Goal: Task Accomplishment & Management: Use online tool/utility

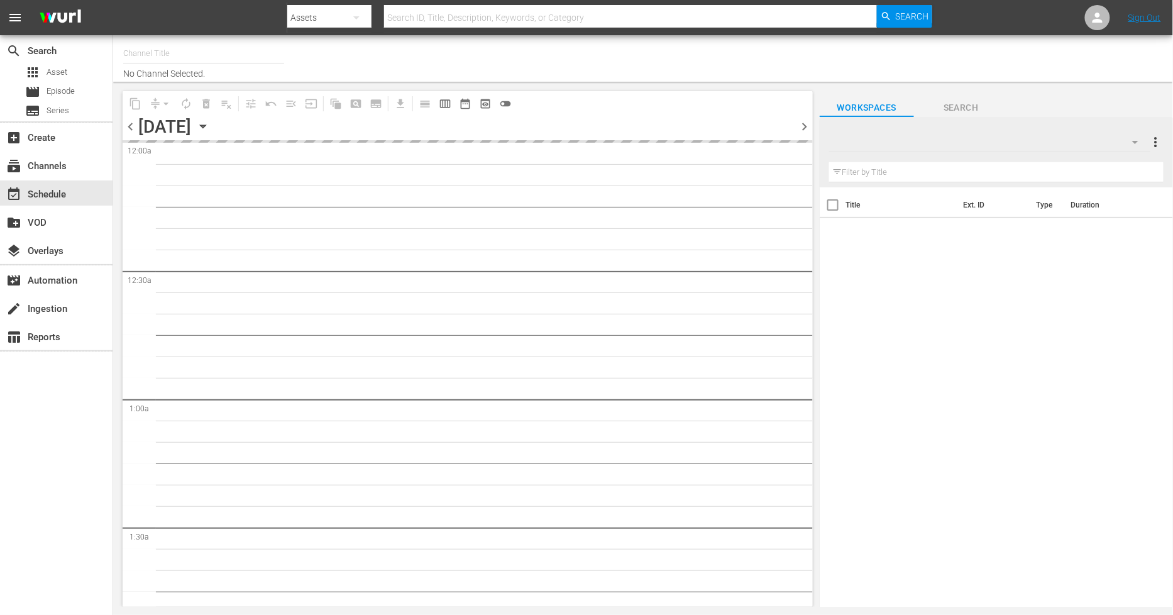
type input "Sony One Novelas (MX) (1001)"
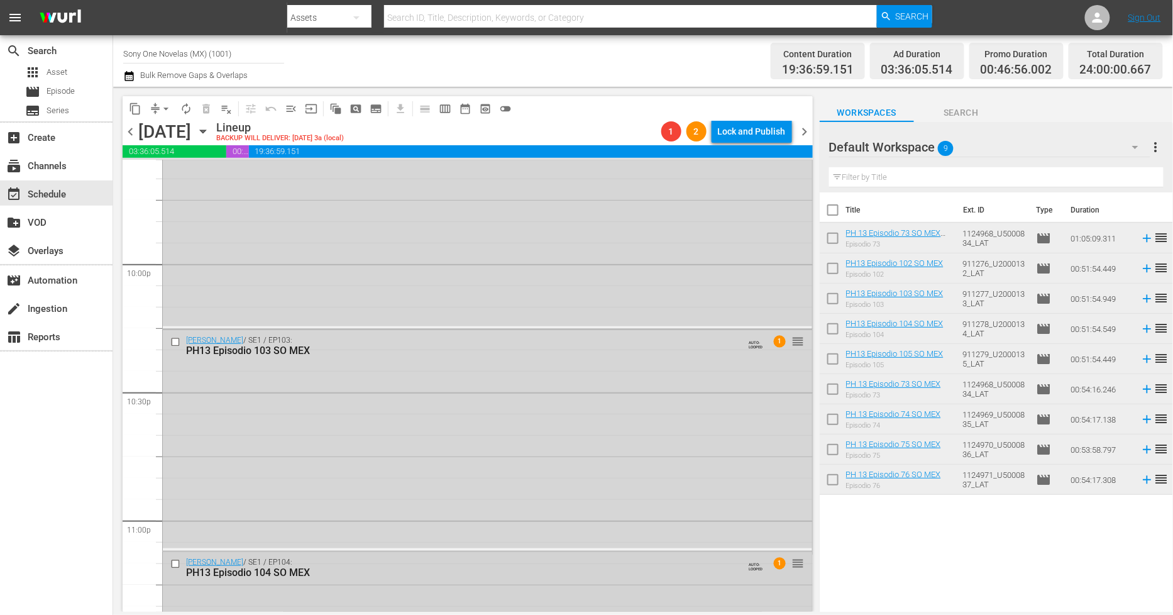
scroll to position [5702, 0]
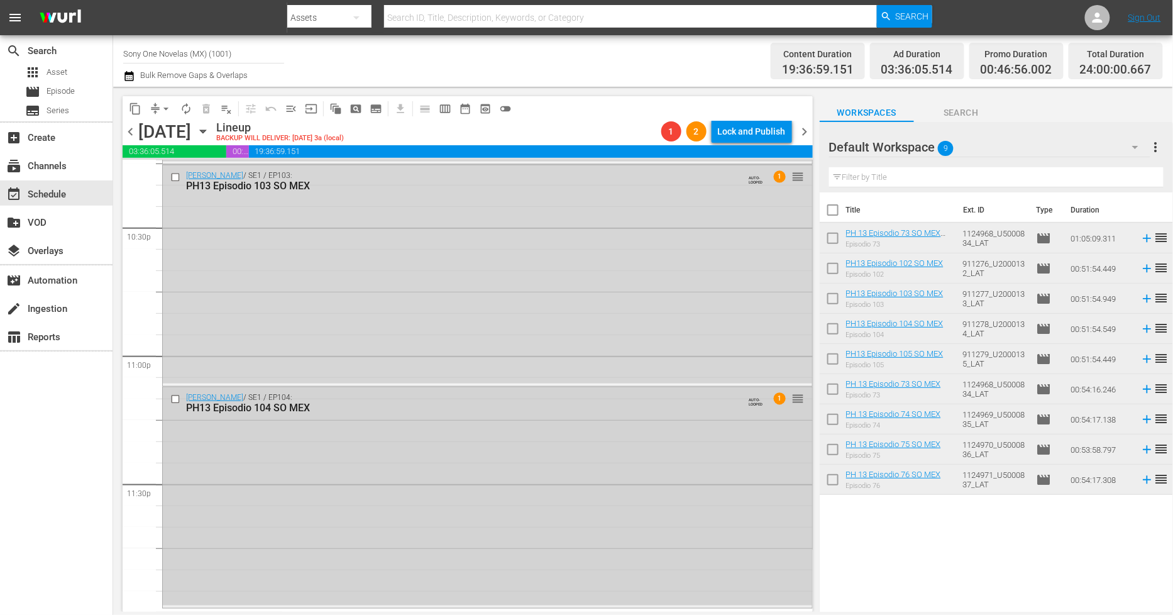
click at [407, 492] on div "Doña Bárbara / SE1 / EP104: PH13 Episodio 104 SO MEX AUTO-LOOPED 1 reorder" at bounding box center [487, 496] width 649 height 218
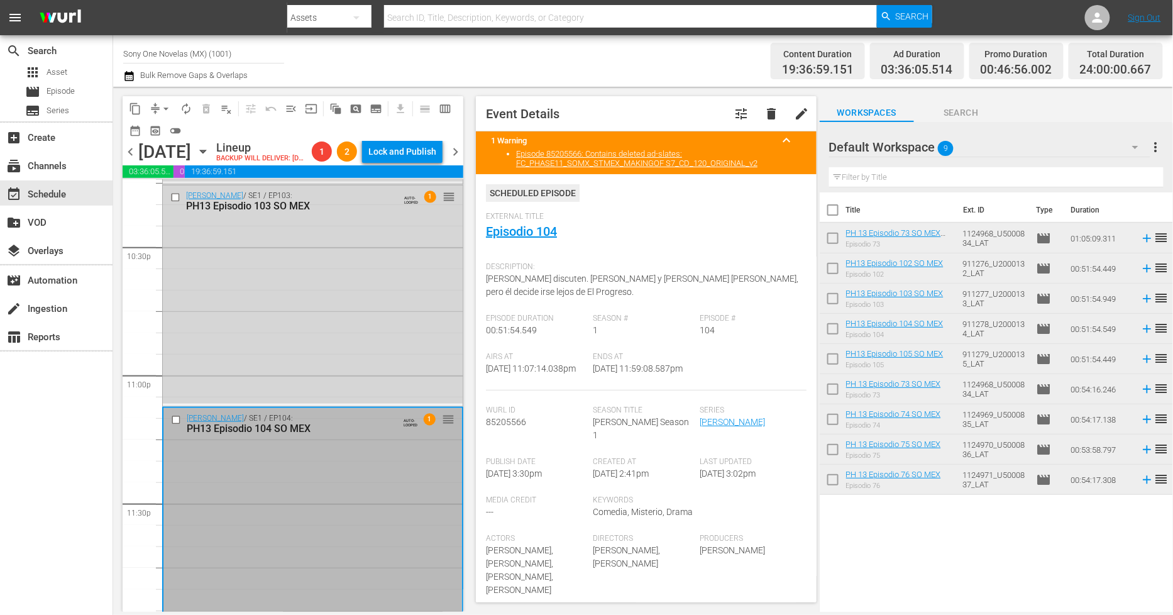
drag, startPoint x: 740, startPoint y: 83, endPoint x: 730, endPoint y: 84, distance: 9.4
click at [740, 83] on div "Content Duration 19:36:59.151 Ad Duration 03:36:05.514 Promo Duration 00:46:56.…" at bounding box center [926, 60] width 473 height 45
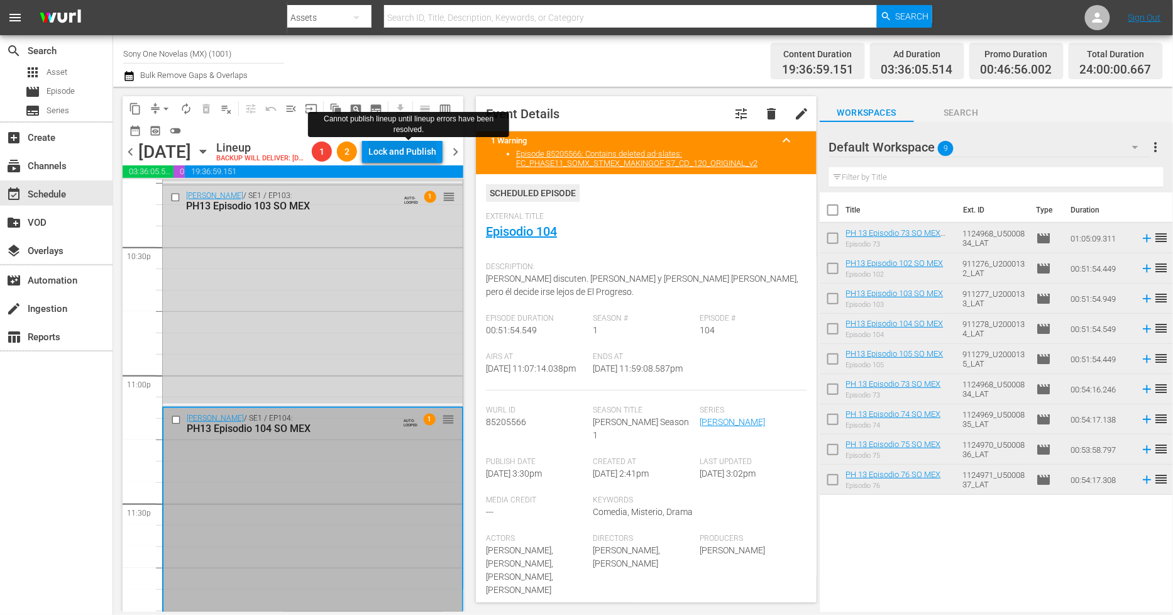
click at [422, 152] on div "Lock and Publish" at bounding box center [402, 151] width 68 height 23
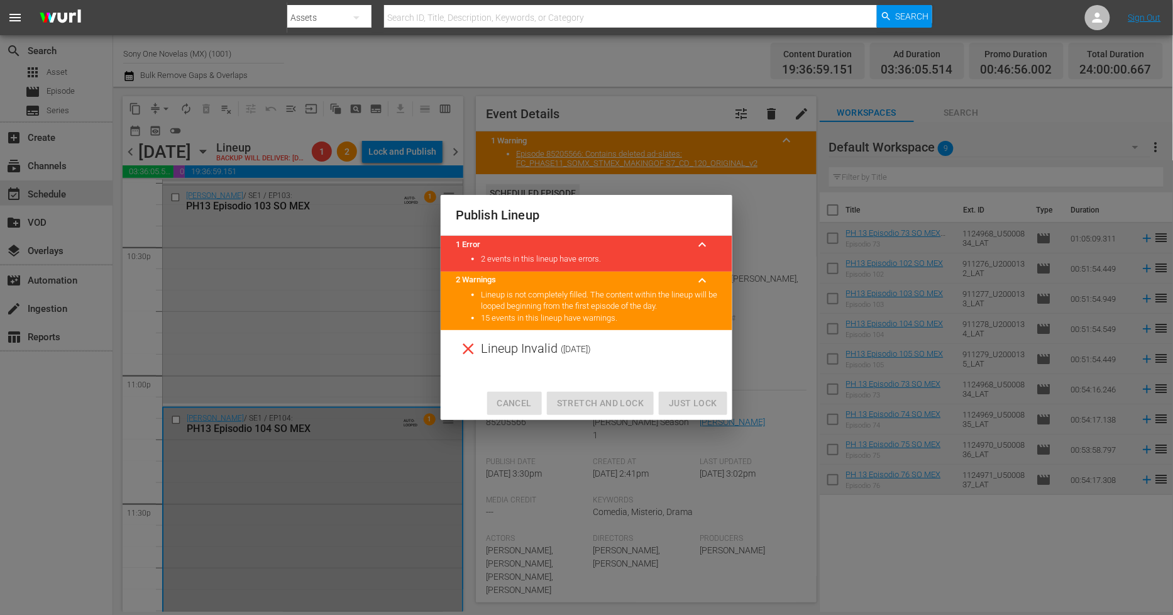
click at [519, 398] on span "Cancel" at bounding box center [514, 403] width 35 height 16
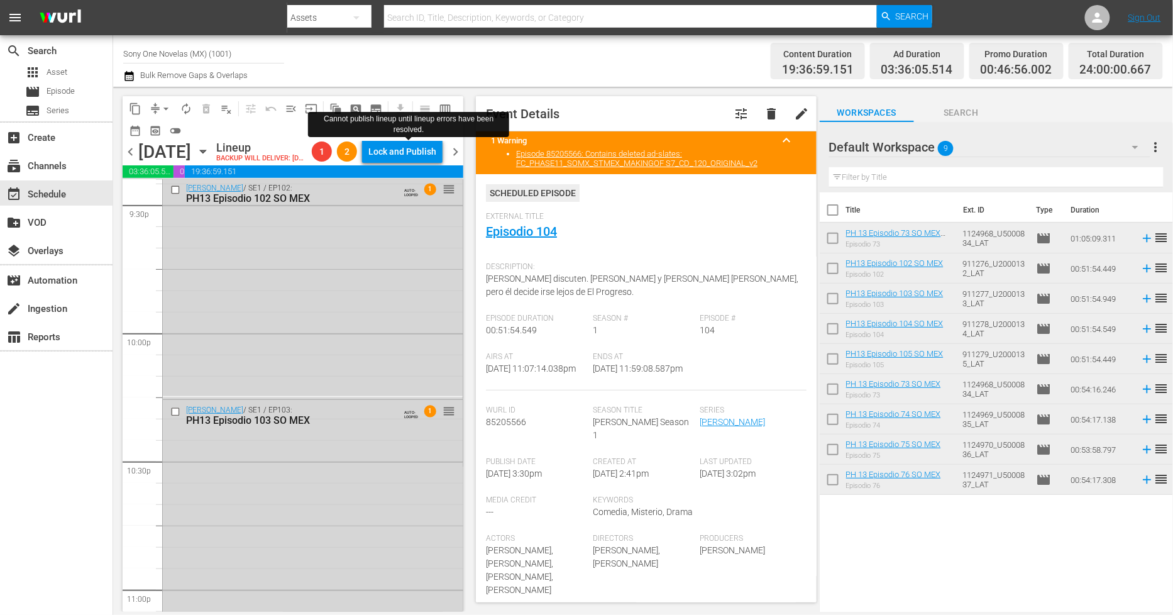
scroll to position [5283, 0]
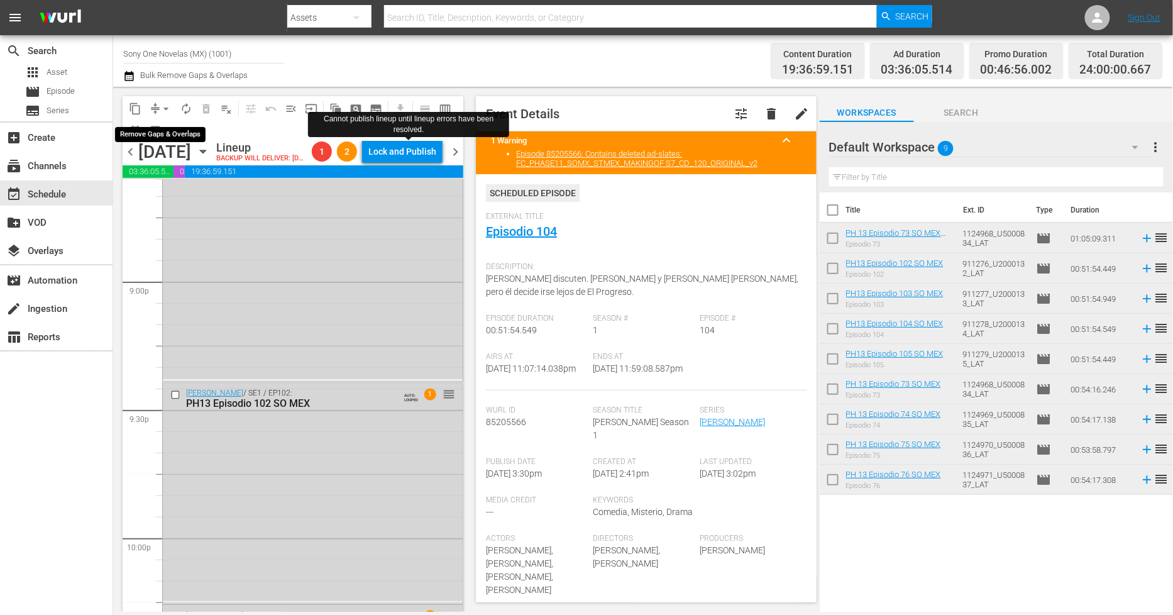
click at [161, 111] on span "arrow_drop_down" at bounding box center [166, 108] width 13 height 13
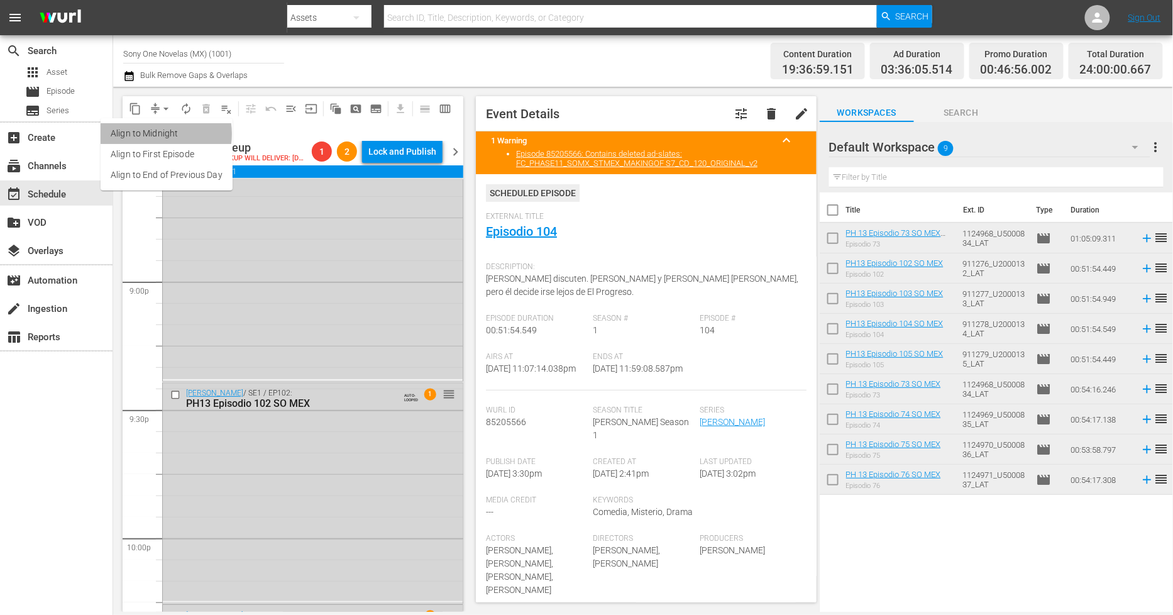
click at [155, 134] on li "Align to Midnight" at bounding box center [167, 133] width 132 height 21
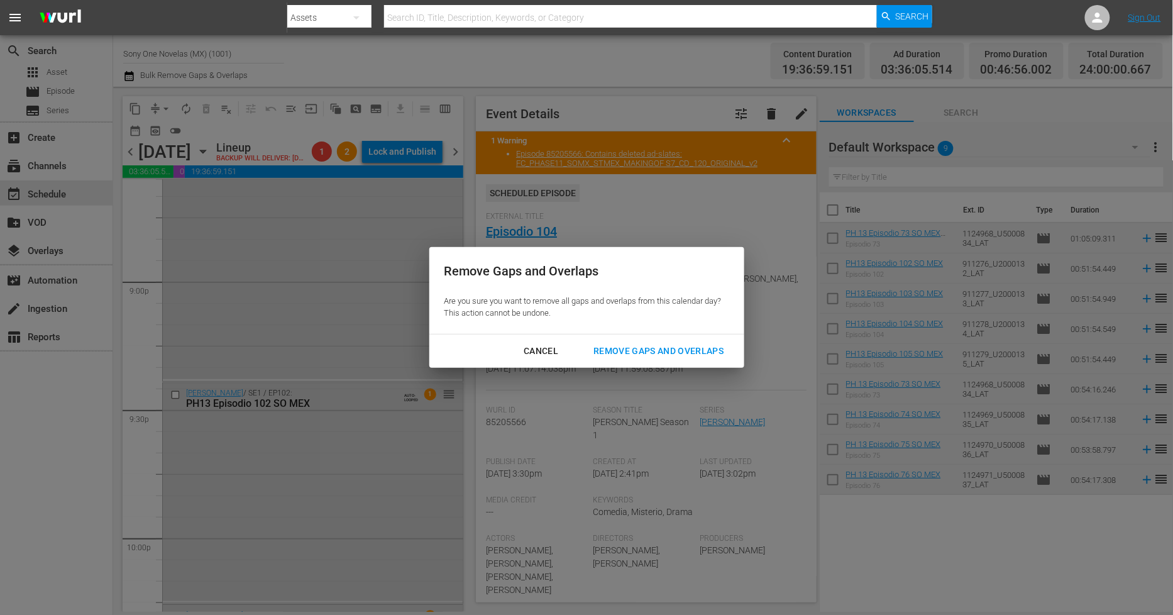
click at [686, 352] on div "Remove Gaps and Overlaps" at bounding box center [658, 351] width 150 height 16
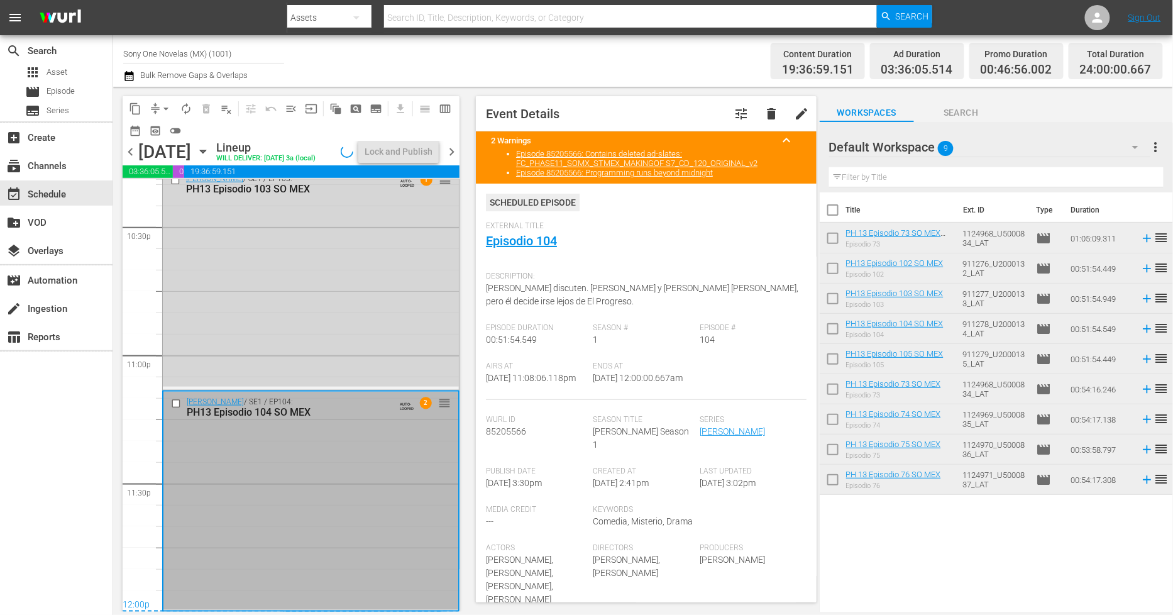
scroll to position [5678, 0]
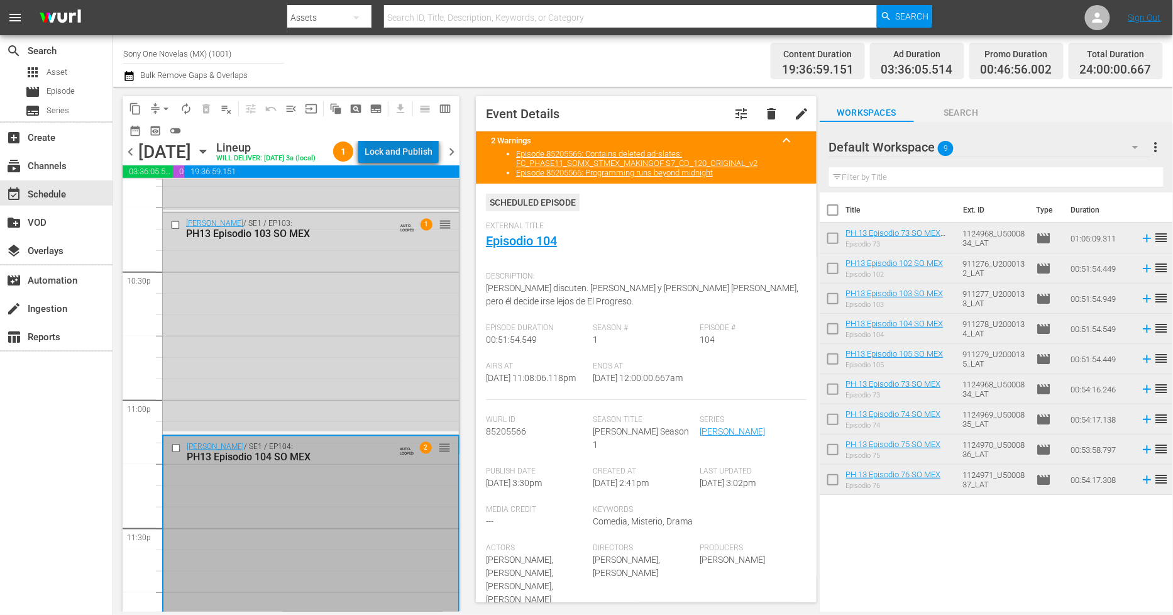
click at [413, 157] on div "Lock and Publish" at bounding box center [399, 151] width 68 height 23
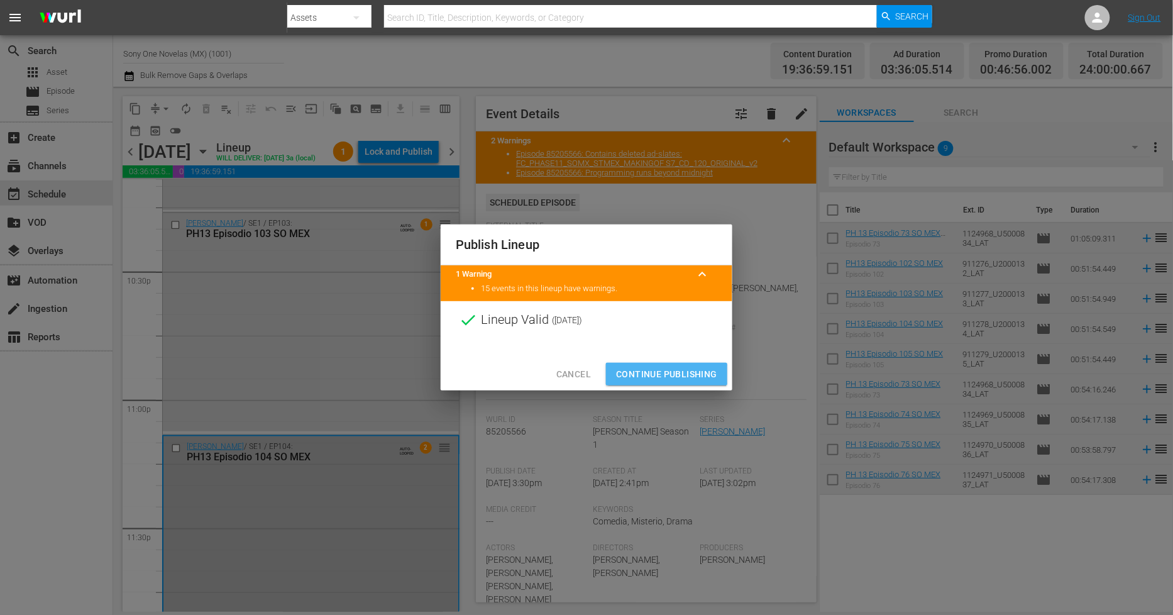
click at [657, 375] on span "Continue Publishing" at bounding box center [666, 374] width 101 height 16
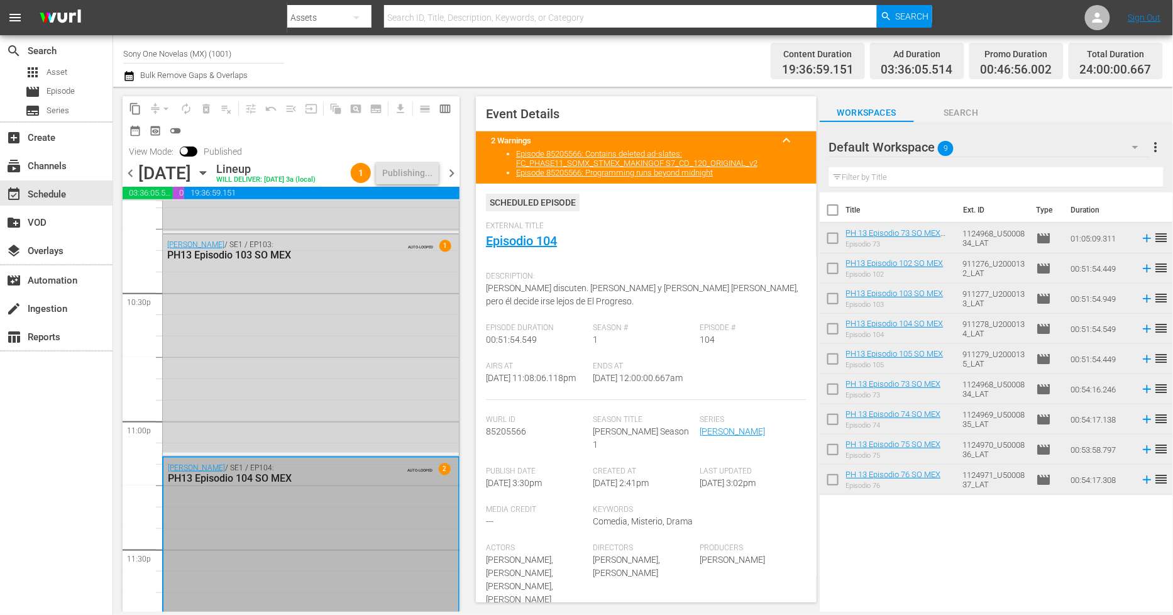
click at [453, 172] on span "chevron_right" at bounding box center [452, 173] width 16 height 16
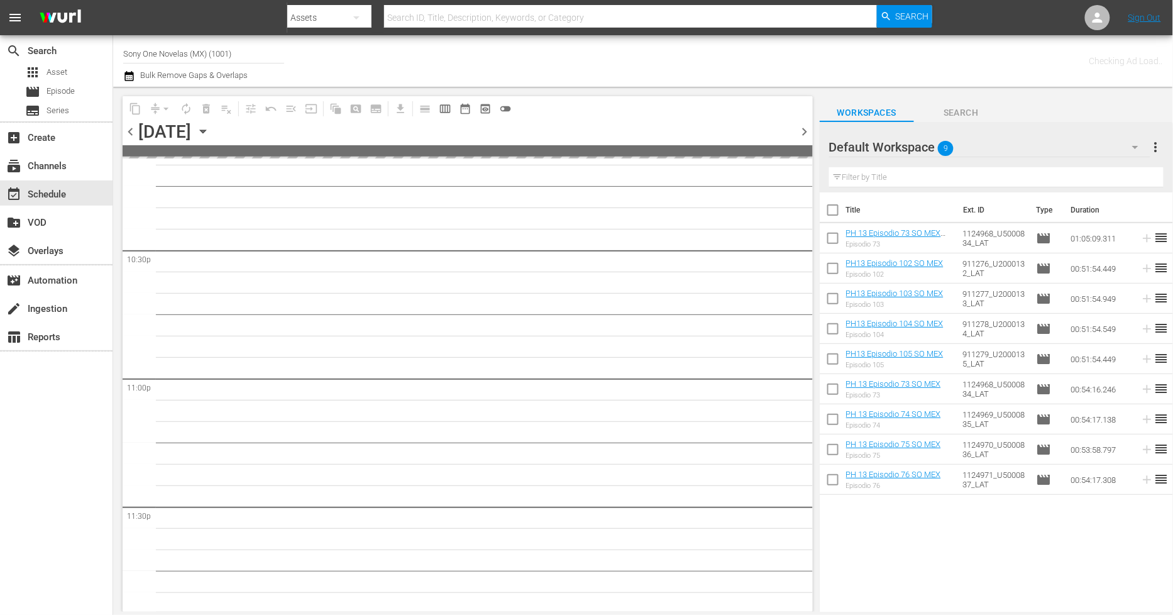
scroll to position [5701, 0]
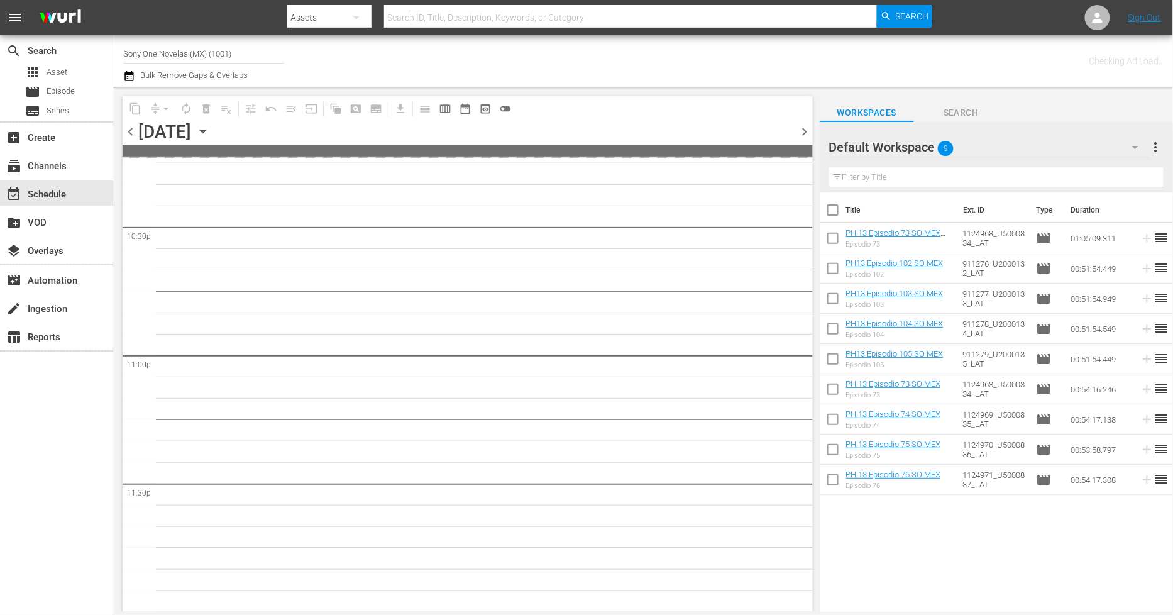
click at [836, 210] on input "checkbox" at bounding box center [833, 212] width 26 height 26
checkbox input "true"
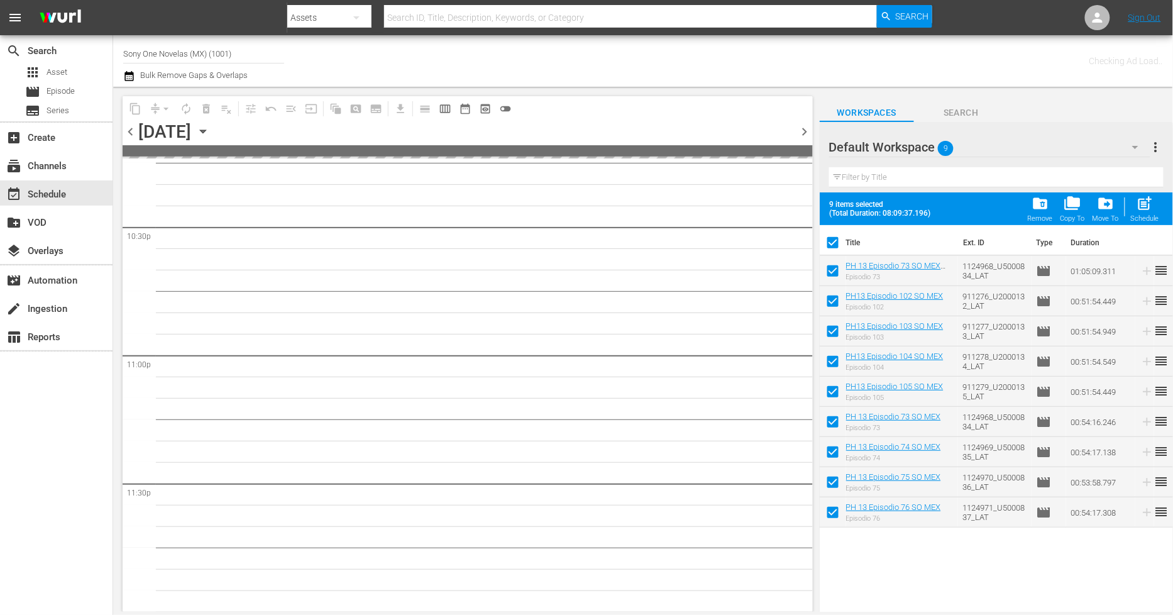
checkbox input "true"
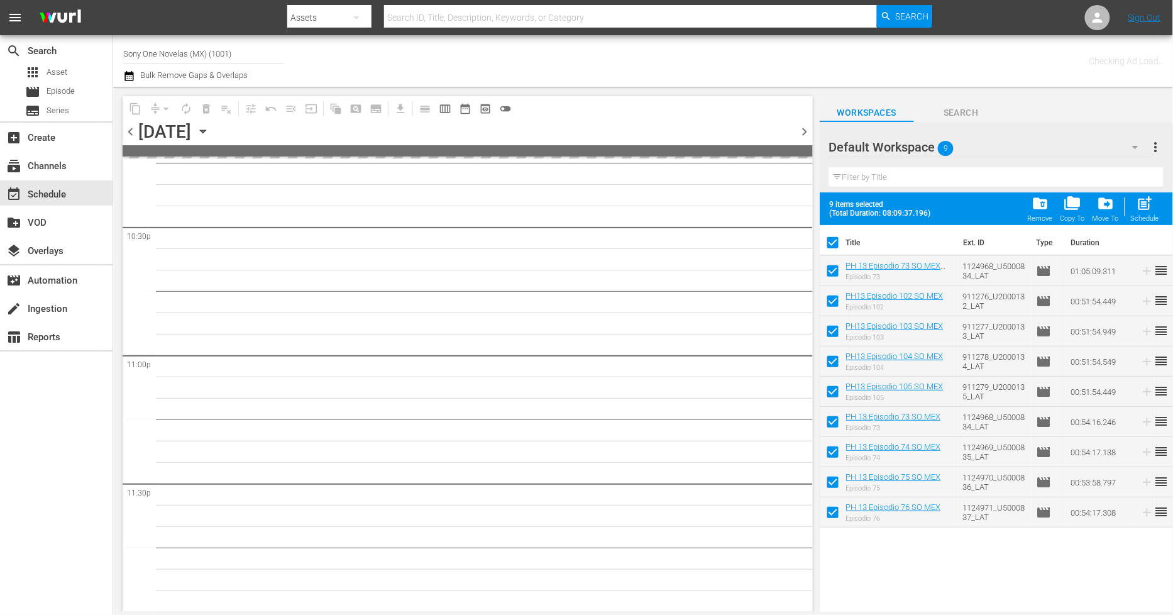
checkbox input "true"
click at [1047, 211] on span "folder_delete" at bounding box center [1039, 203] width 17 height 17
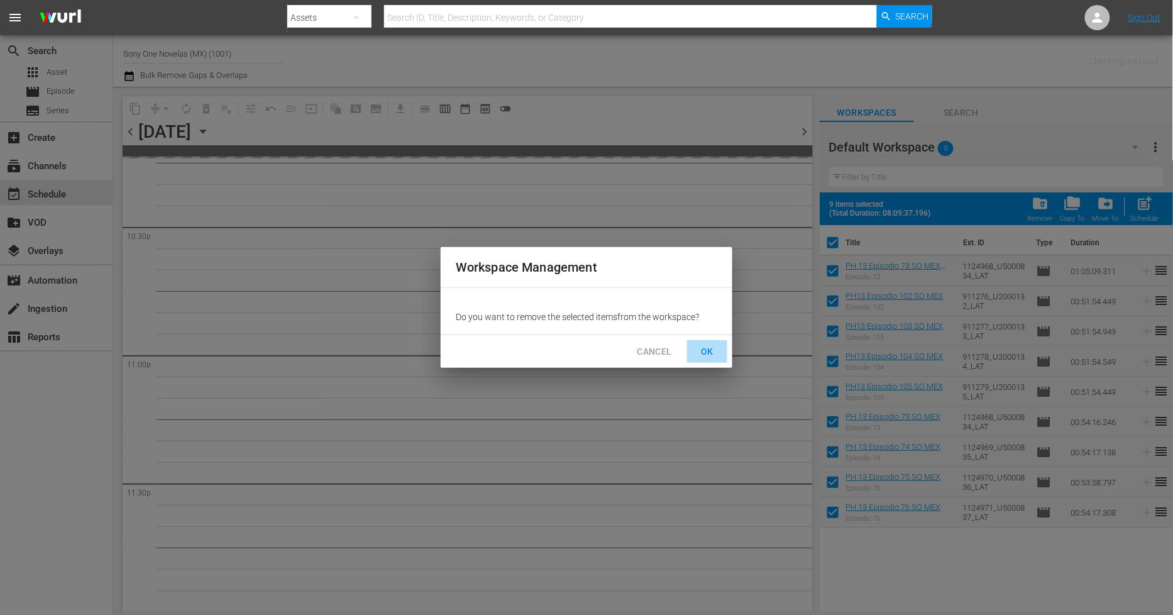
click at [705, 349] on span "OK" at bounding box center [707, 352] width 20 height 16
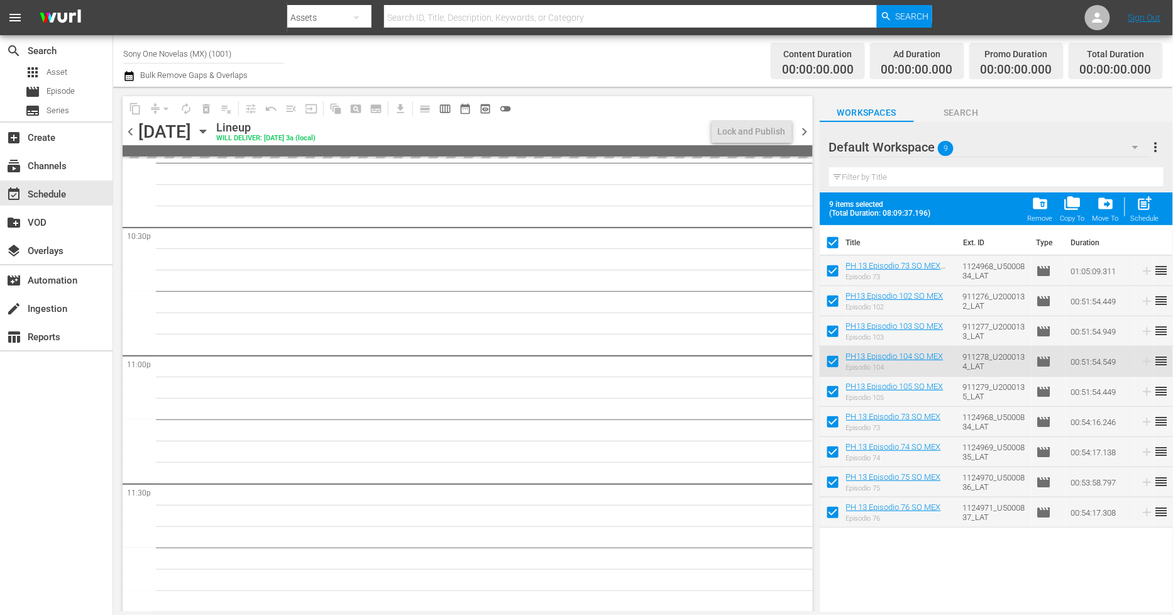
scroll to position [5702, 0]
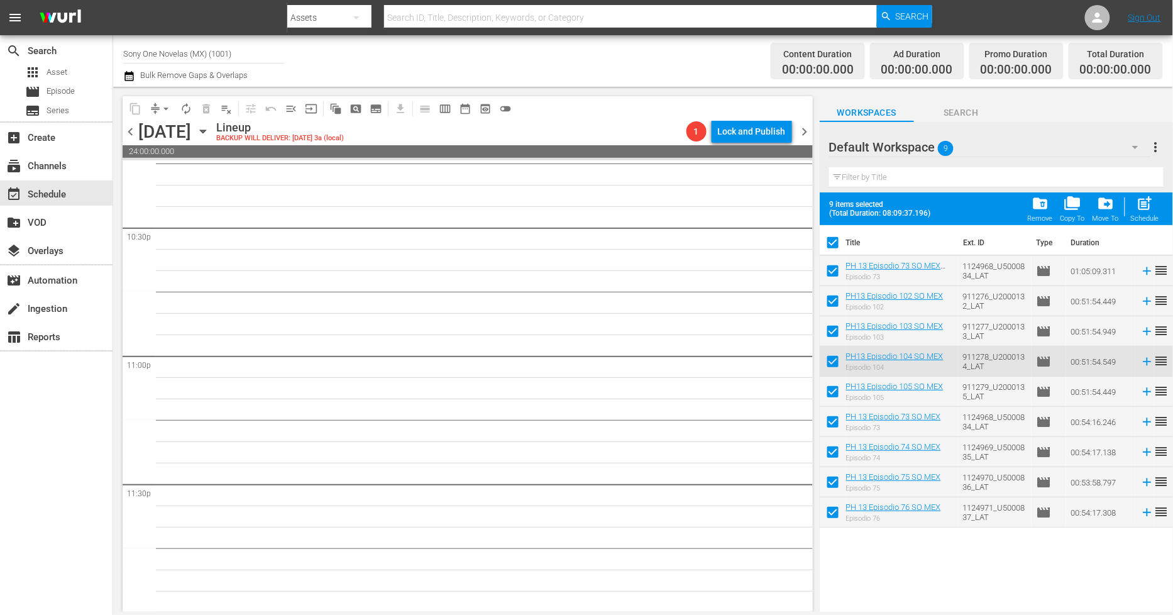
checkbox input "false"
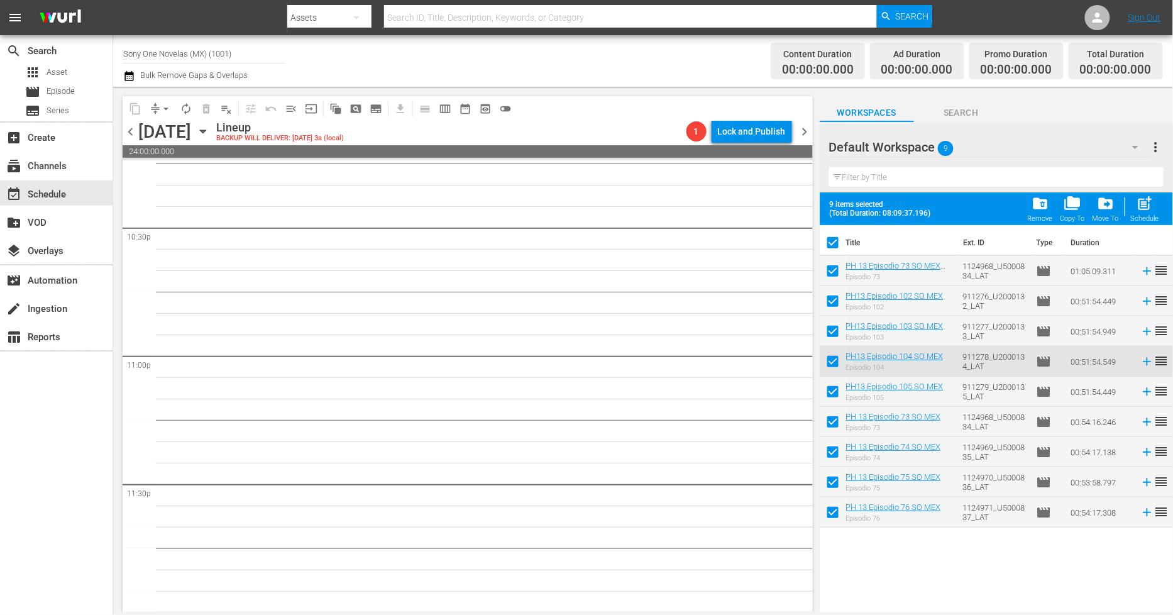
checkbox input "false"
